Goal: Task Accomplishment & Management: Use online tool/utility

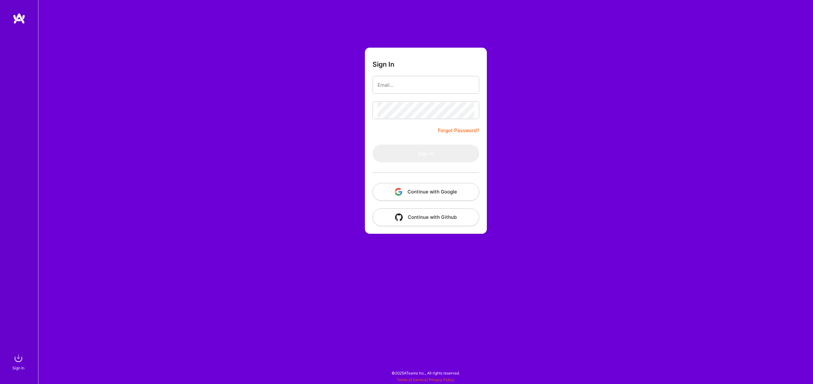
drag, startPoint x: 0, startPoint y: 0, endPoint x: 416, endPoint y: 89, distance: 425.4
click at [416, 89] on input "email" at bounding box center [426, 85] width 97 height 16
type input "[PERSON_NAME][EMAIL_ADDRESS][DOMAIN_NAME]"
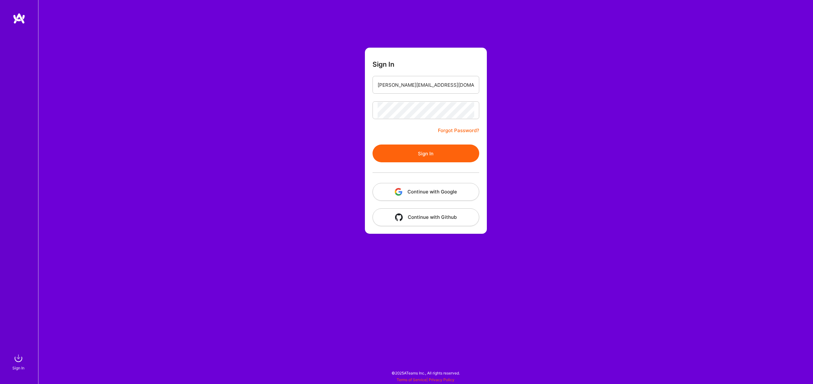
click at [478, 158] on form "Sign In [PERSON_NAME][EMAIL_ADDRESS][DOMAIN_NAME] Forgot Password? Sign In Cont…" at bounding box center [426, 141] width 122 height 186
click at [477, 158] on button "Sign In" at bounding box center [426, 154] width 107 height 18
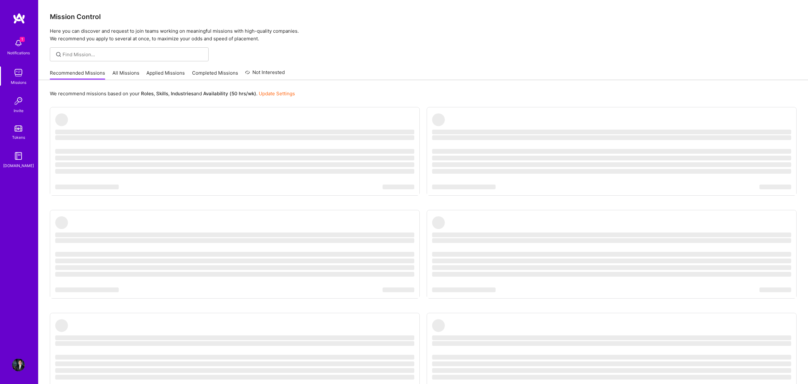
click at [22, 42] on img at bounding box center [18, 43] width 13 height 13
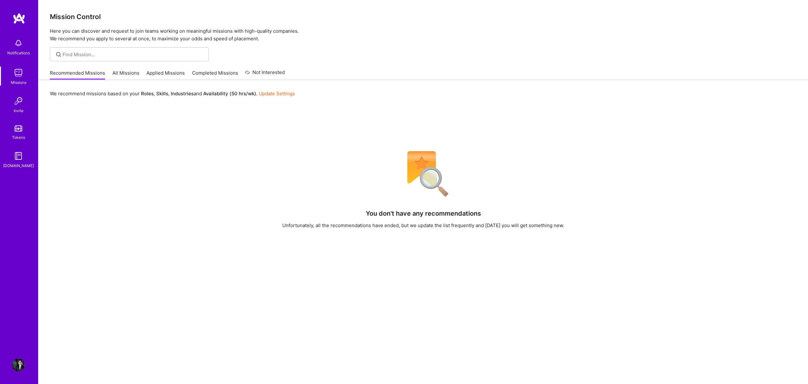
click at [24, 360] on img at bounding box center [18, 365] width 13 height 13
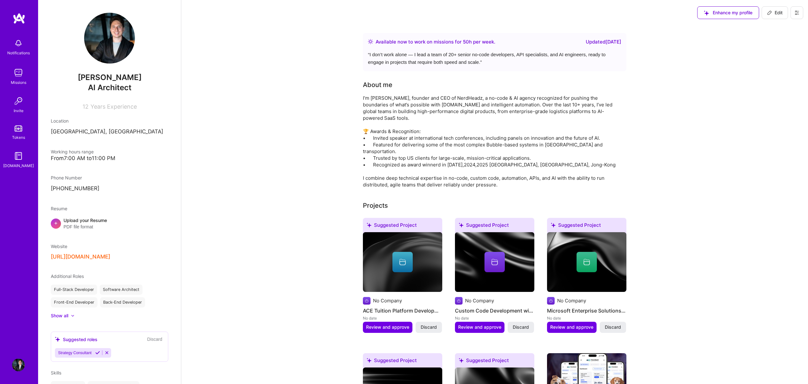
click at [16, 77] on img at bounding box center [18, 72] width 13 height 13
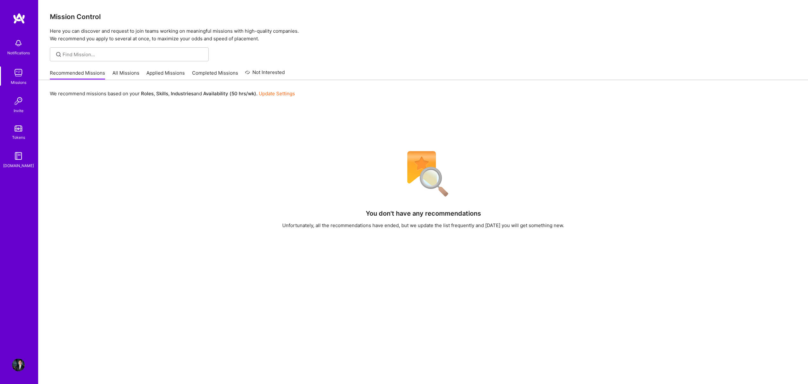
click at [121, 70] on link "All Missions" at bounding box center [125, 75] width 27 height 10
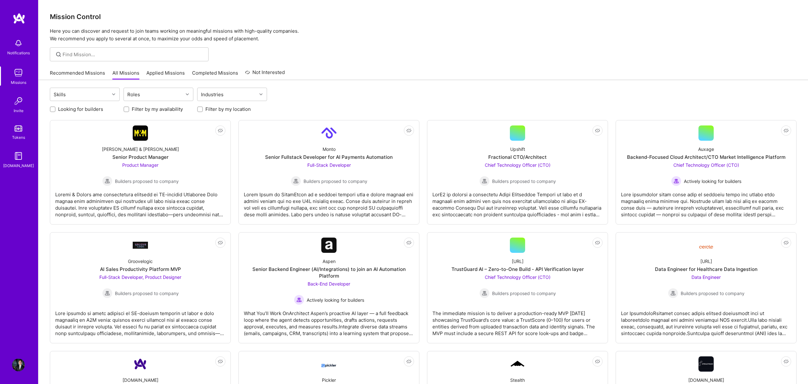
click at [166, 77] on link "Applied Missions" at bounding box center [165, 75] width 38 height 10
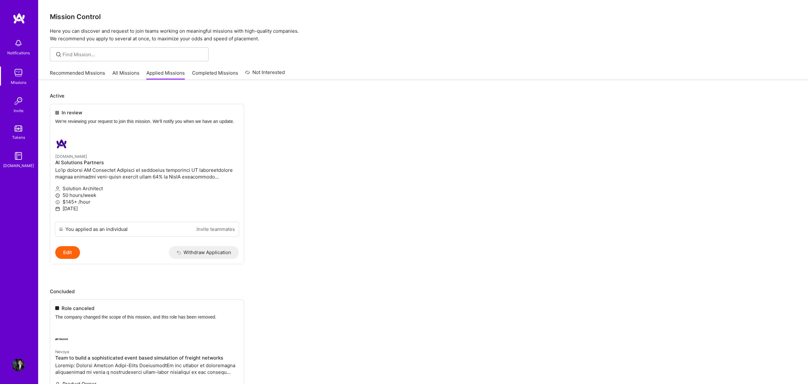
click at [131, 70] on link "All Missions" at bounding box center [125, 75] width 27 height 10
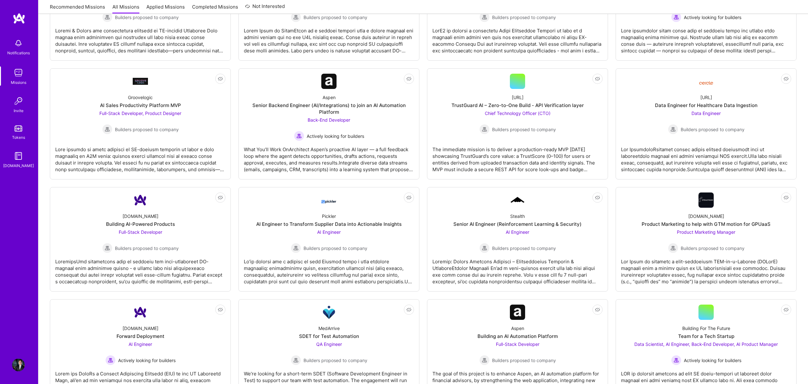
scroll to position [246, 0]
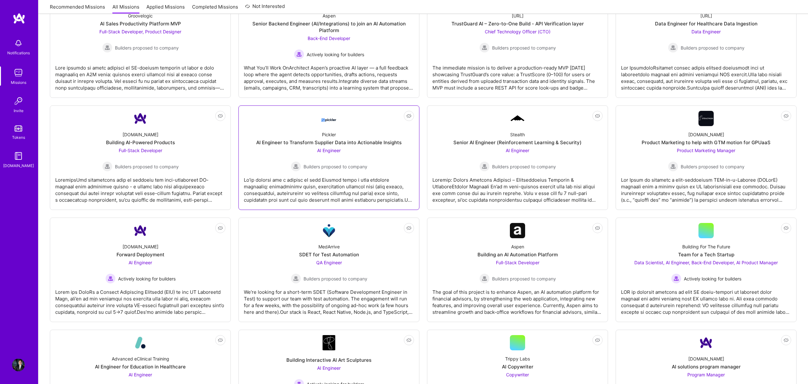
click at [336, 190] on div at bounding box center [329, 188] width 170 height 32
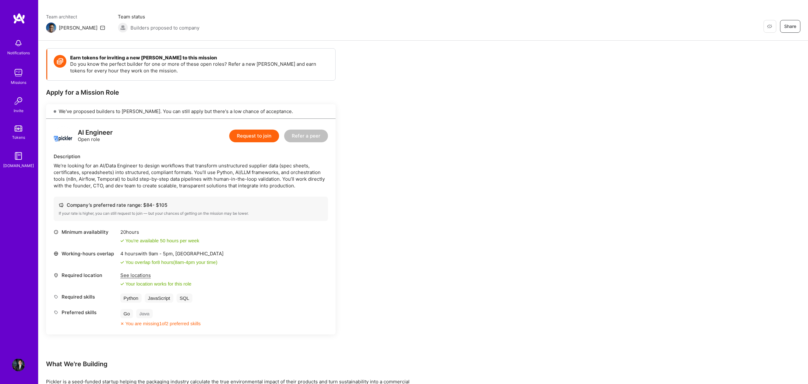
scroll to position [45, 0]
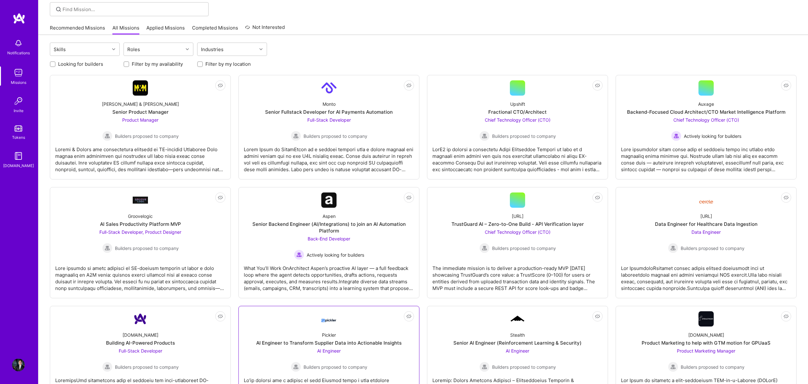
scroll to position [246, 0]
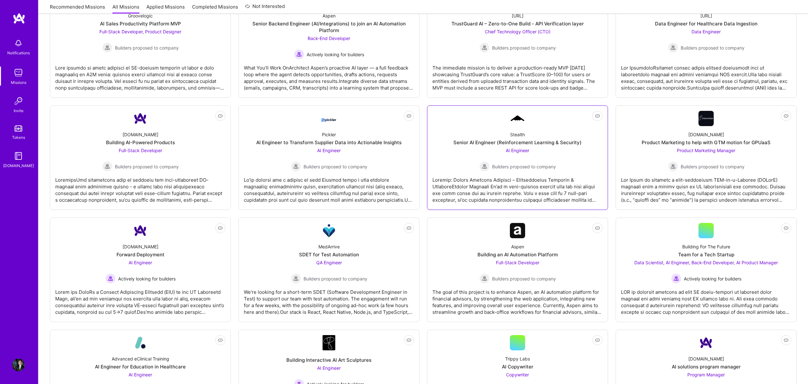
click at [548, 183] on div at bounding box center [518, 188] width 170 height 32
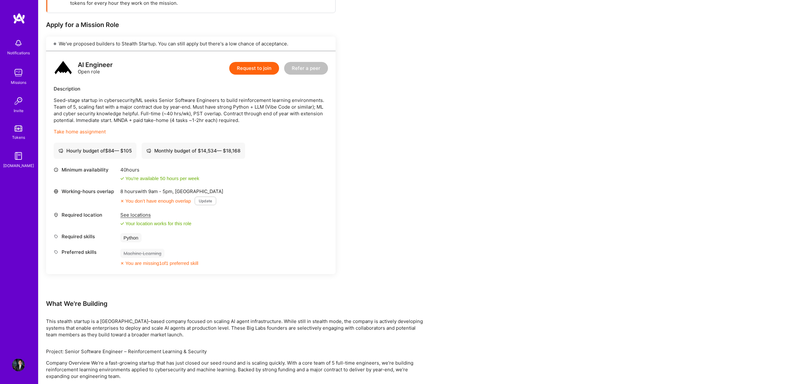
scroll to position [122, 0]
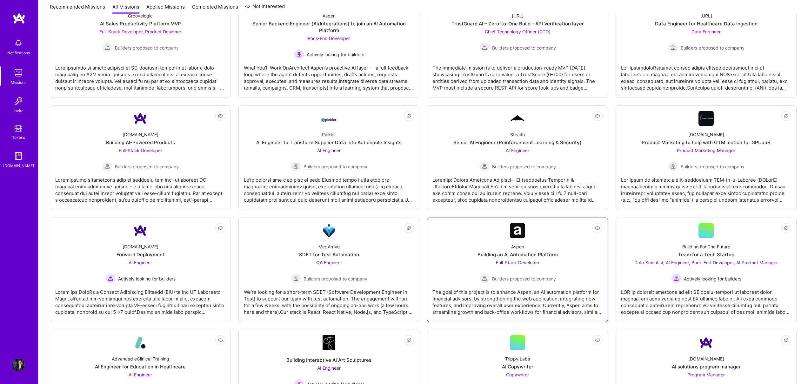
scroll to position [288, 0]
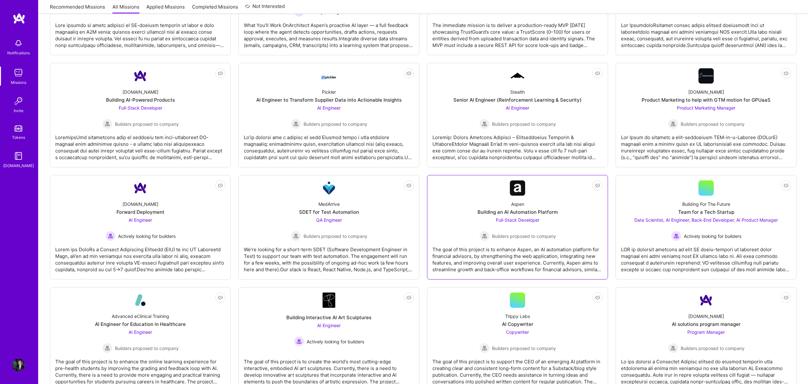
click at [448, 245] on div "The goal of this project is to enhance Aspen, an AI automation platform for fin…" at bounding box center [518, 257] width 170 height 32
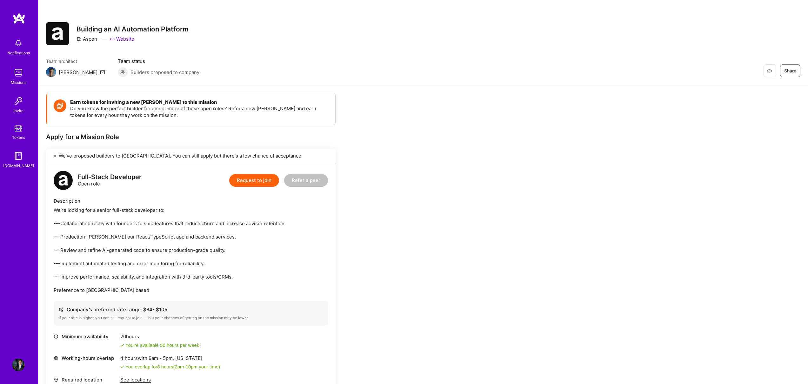
click at [11, 15] on link at bounding box center [19, 18] width 38 height 11
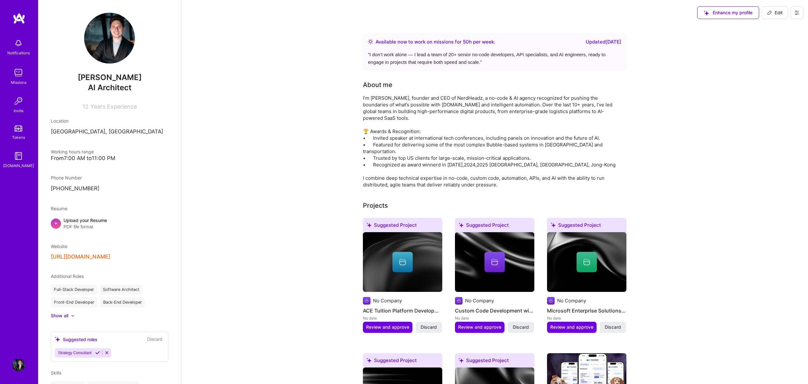
click at [18, 76] on img at bounding box center [18, 72] width 13 height 13
